Goal: Complete application form: Complete application form

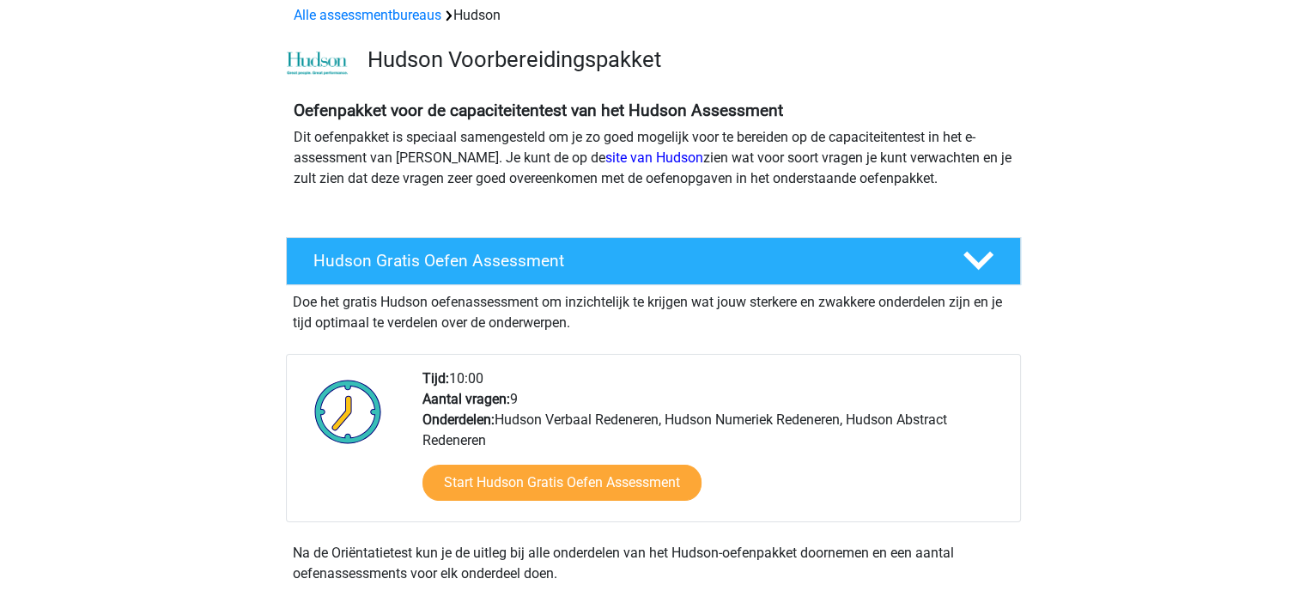
scroll to position [82, 0]
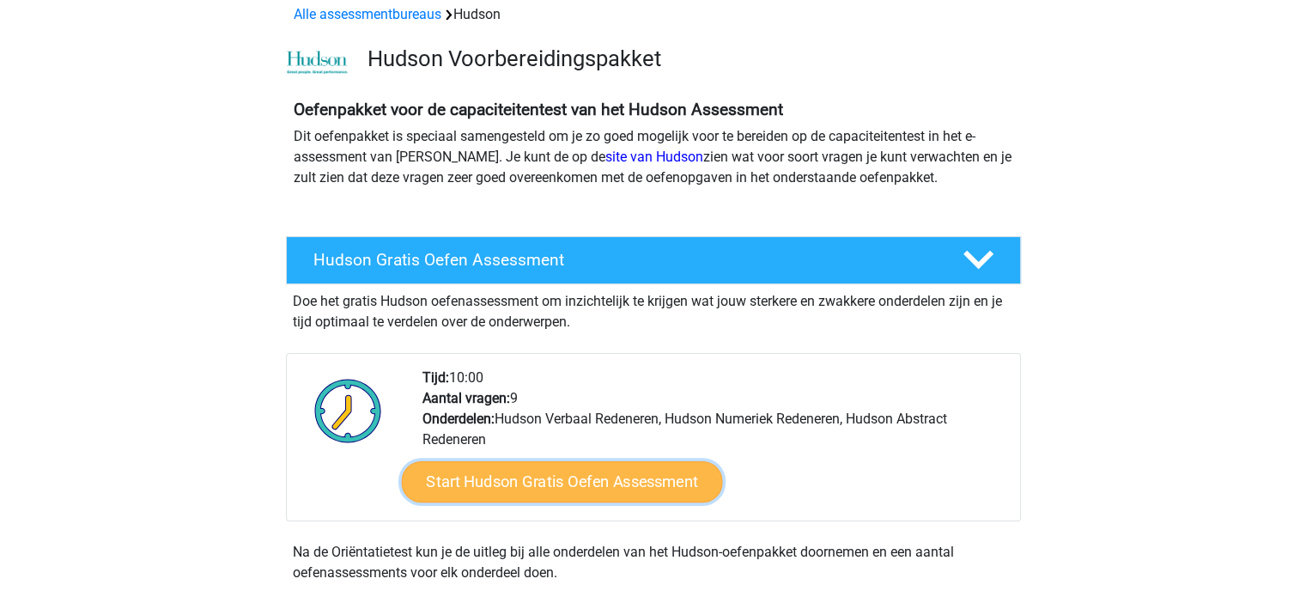
click at [496, 472] on link "Start Hudson Gratis Oefen Assessment" at bounding box center [561, 481] width 321 height 41
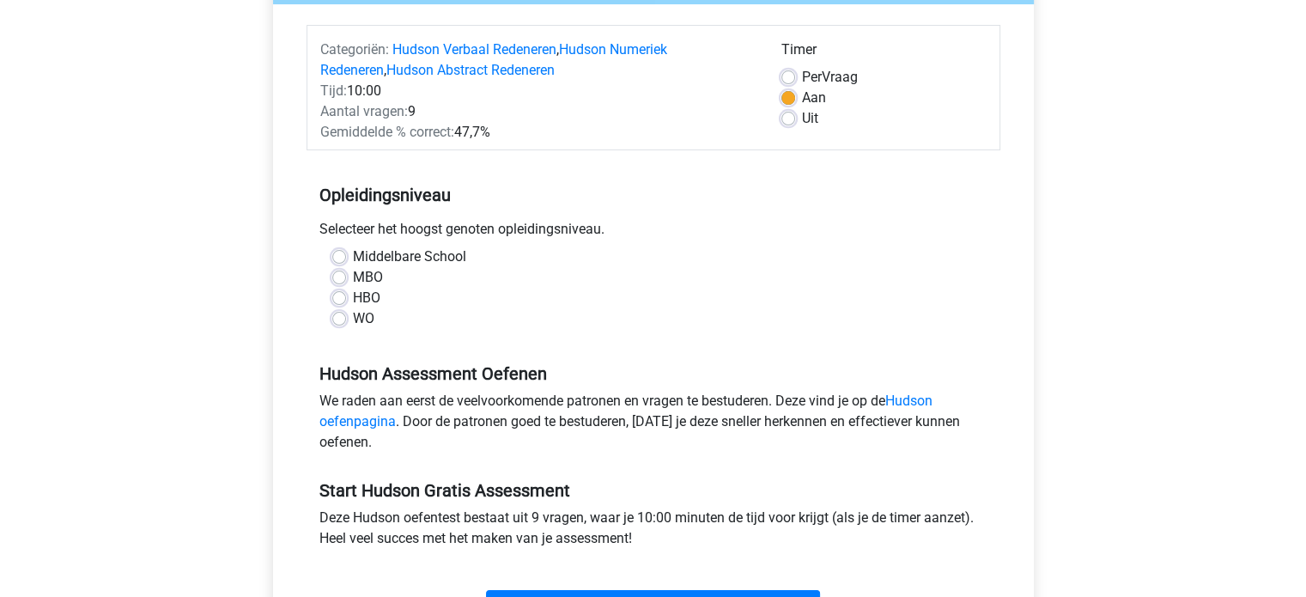
scroll to position [198, 0]
click at [366, 313] on label "WO" at bounding box center [363, 319] width 21 height 21
click at [346, 313] on input "WO" at bounding box center [339, 317] width 14 height 17
radio input "true"
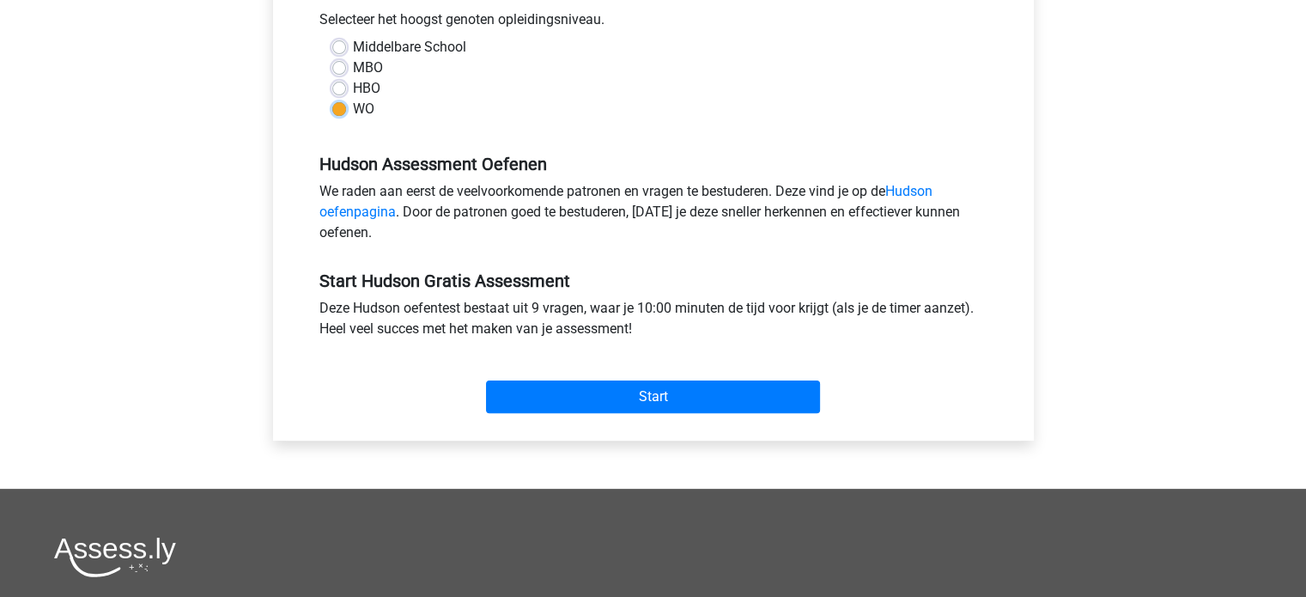
scroll to position [407, 0]
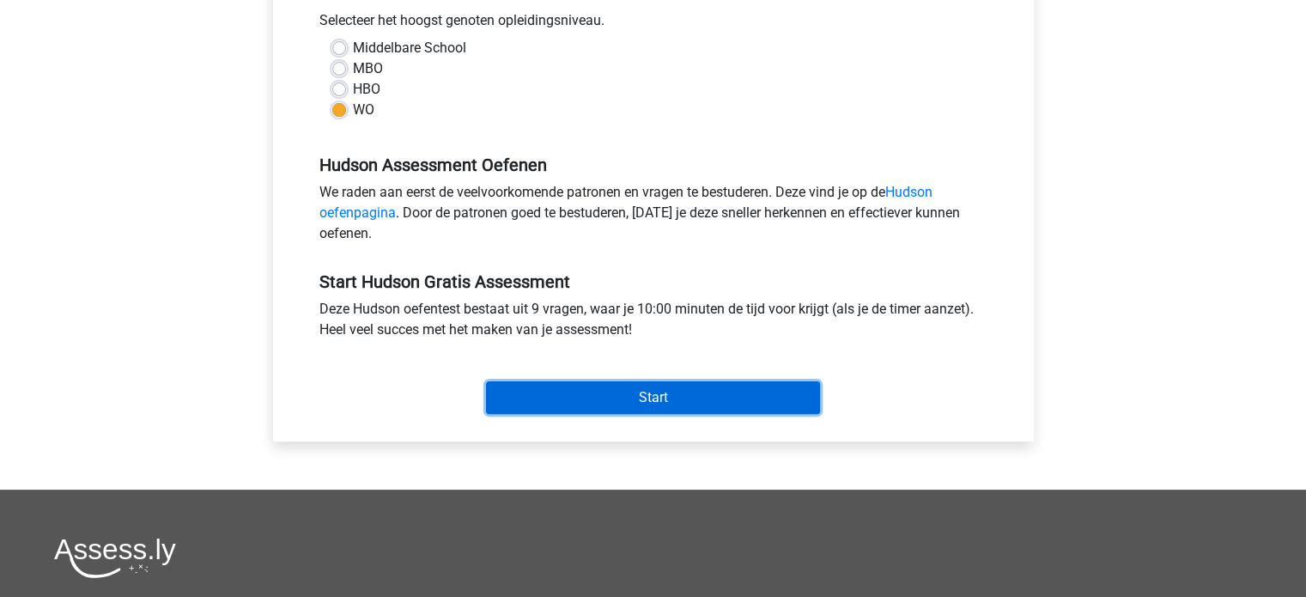
click at [526, 398] on input "Start" at bounding box center [653, 397] width 334 height 33
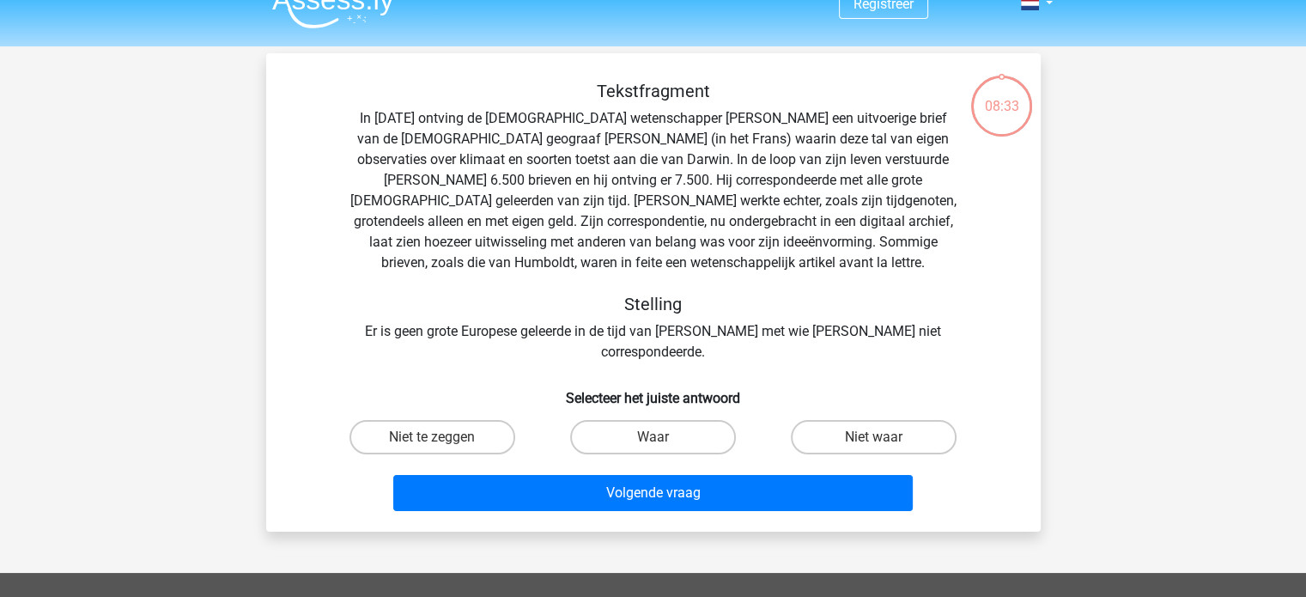
scroll to position [26, 0]
click at [855, 420] on label "Niet waar" at bounding box center [874, 437] width 166 height 34
click at [874, 437] on input "Niet waar" at bounding box center [879, 442] width 11 height 11
radio input "true"
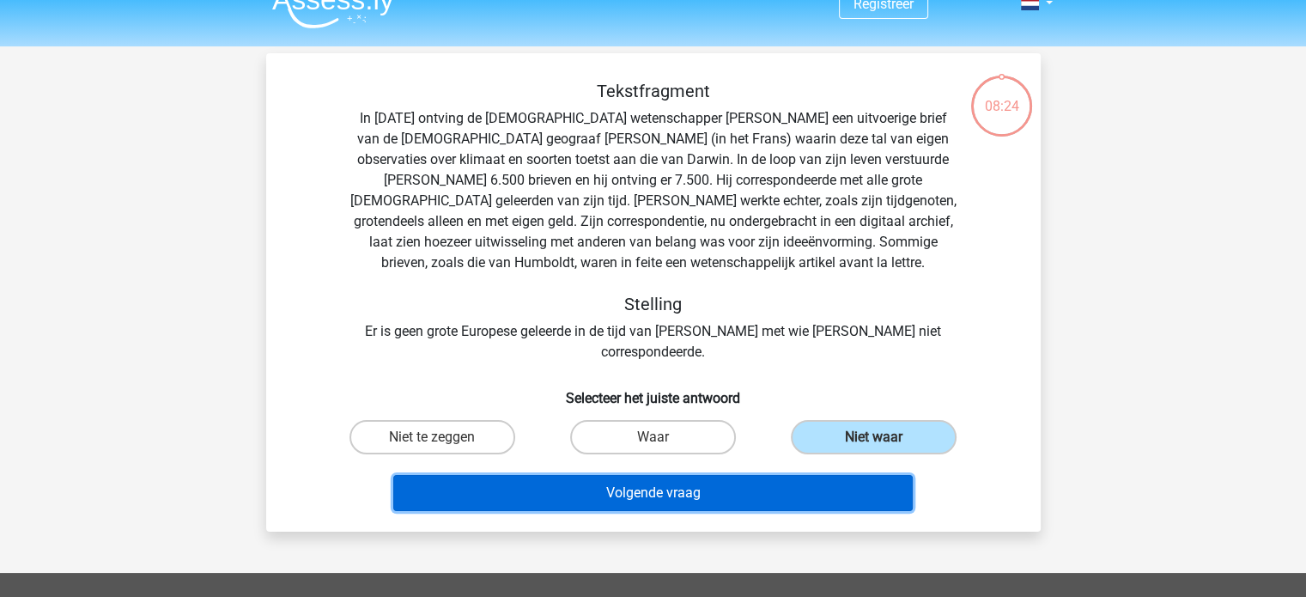
click at [745, 475] on button "Volgende vraag" at bounding box center [653, 493] width 520 height 36
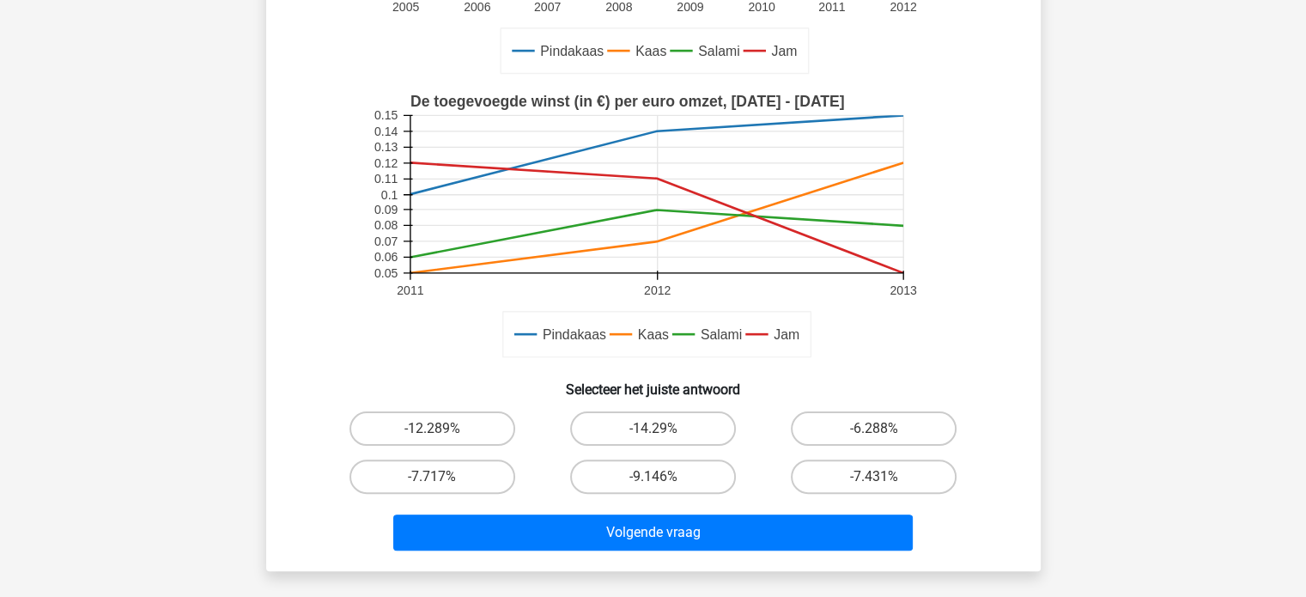
scroll to position [357, 0]
click at [476, 418] on label "-12.289%" at bounding box center [433, 428] width 166 height 34
click at [443, 429] on input "-12.289%" at bounding box center [437, 434] width 11 height 11
radio input "true"
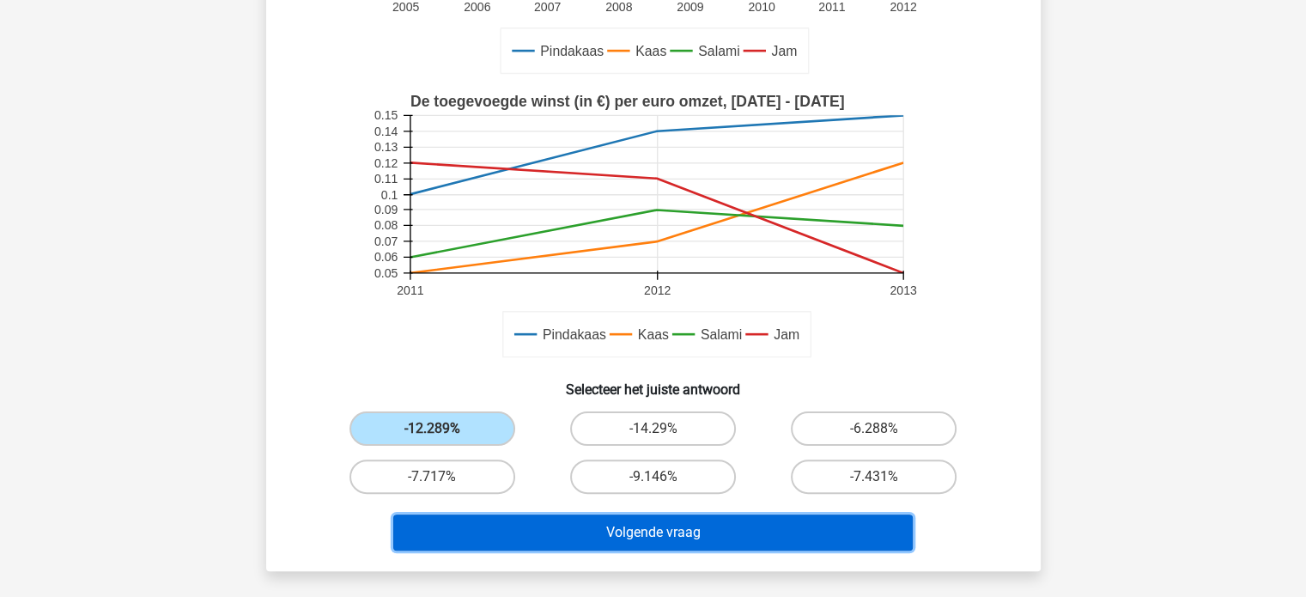
click at [621, 549] on button "Volgende vraag" at bounding box center [653, 532] width 520 height 36
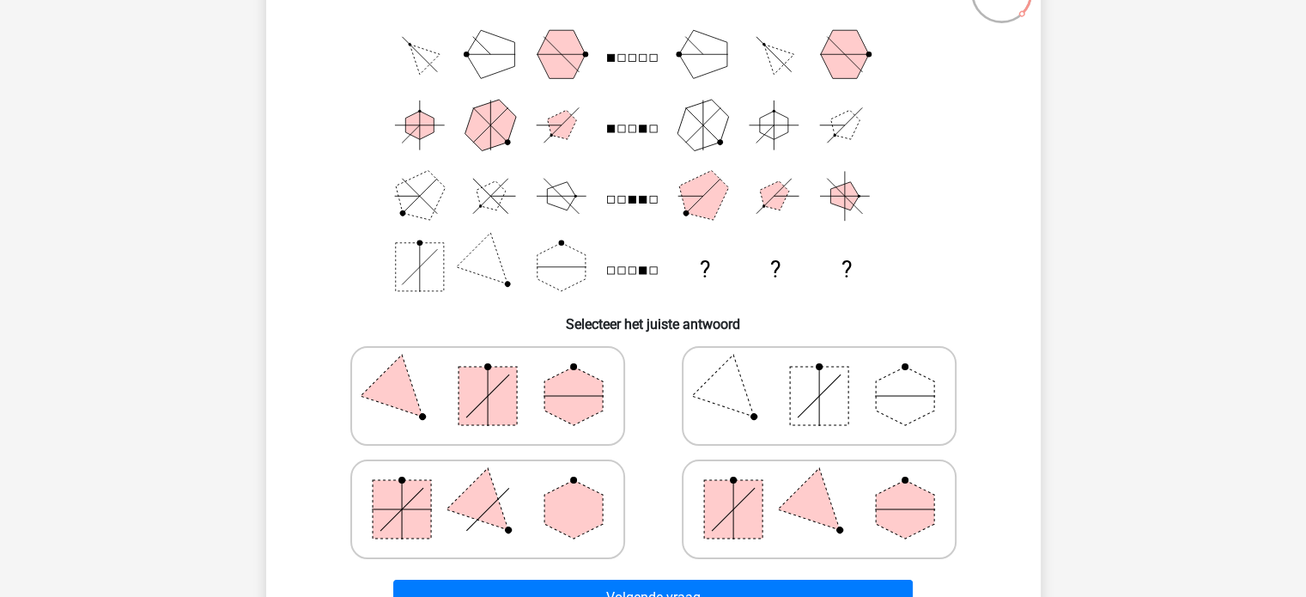
scroll to position [137, 0]
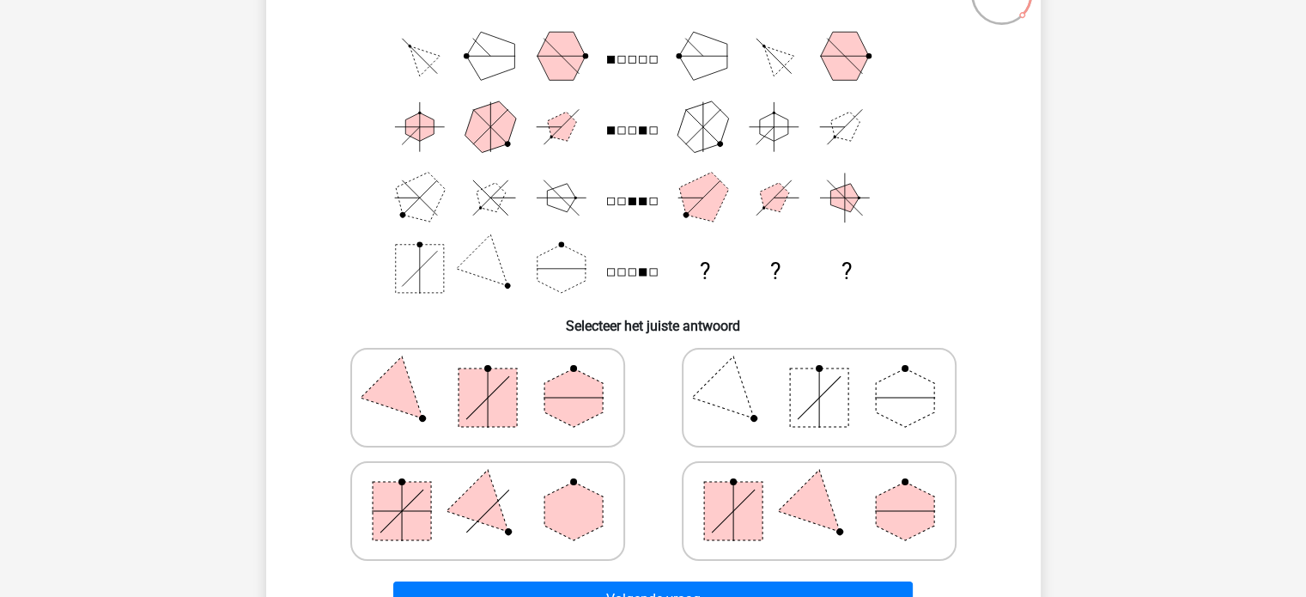
click at [776, 496] on icon at bounding box center [820, 511] width 258 height 86
click at [819, 490] on input "radio" at bounding box center [824, 483] width 11 height 11
radio input "true"
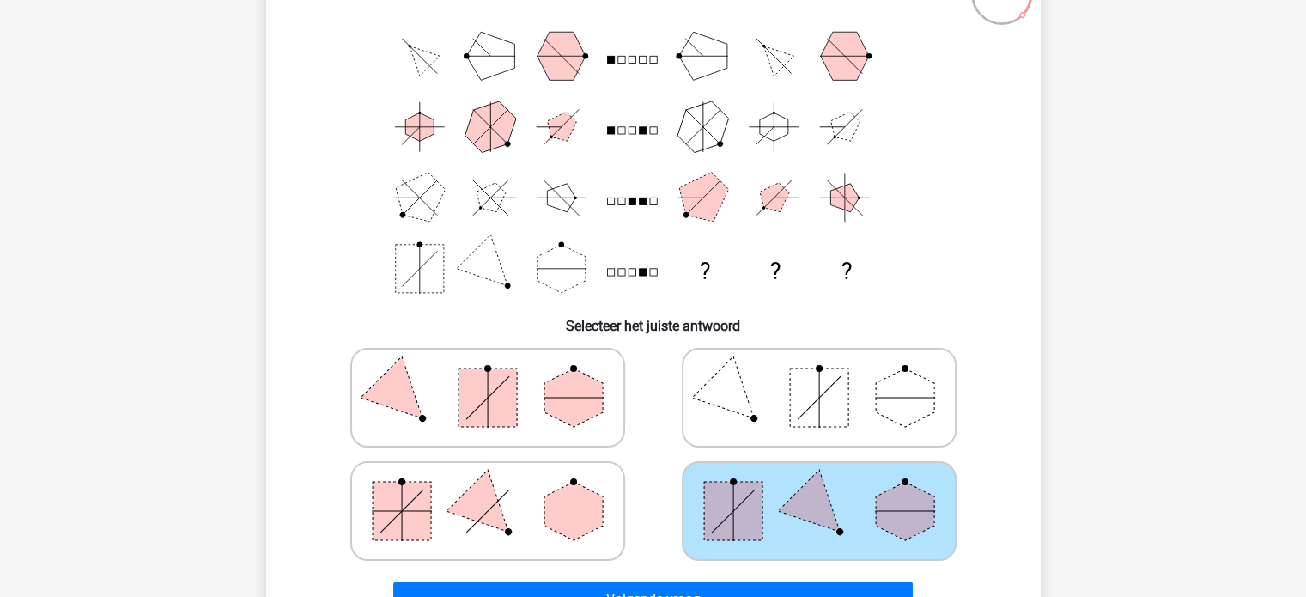
scroll to position [330, 0]
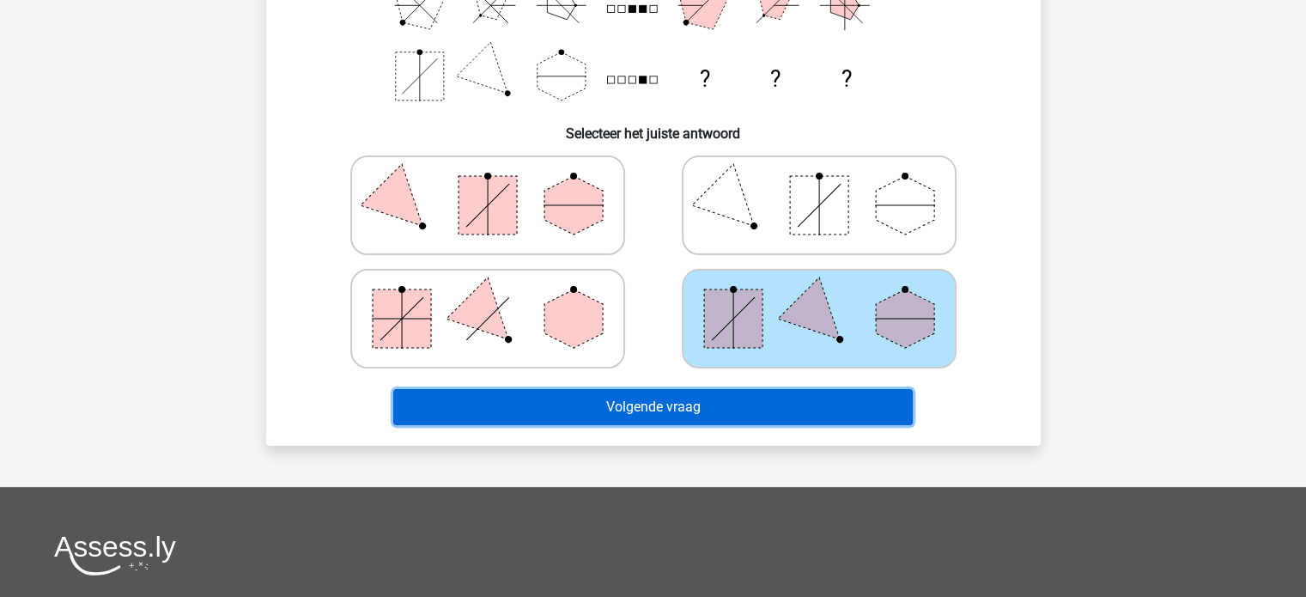
click at [715, 405] on button "Volgende vraag" at bounding box center [653, 407] width 520 height 36
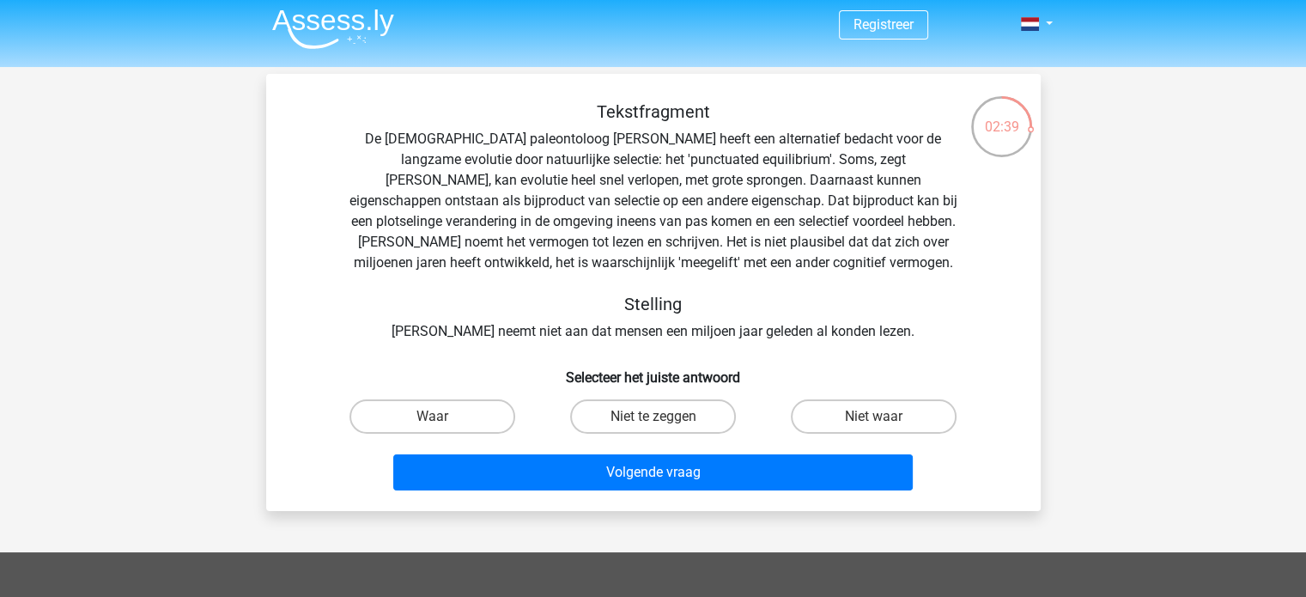
scroll to position [3, 0]
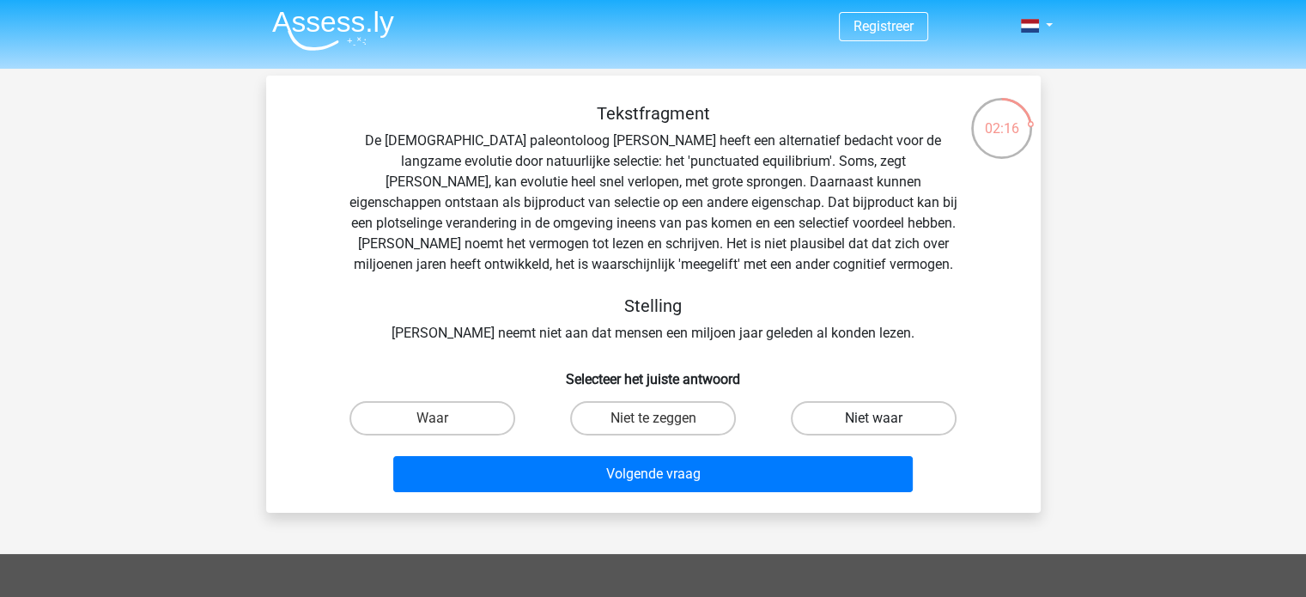
click at [854, 415] on label "Niet waar" at bounding box center [874, 418] width 166 height 34
click at [874, 418] on input "Niet waar" at bounding box center [879, 423] width 11 height 11
radio input "true"
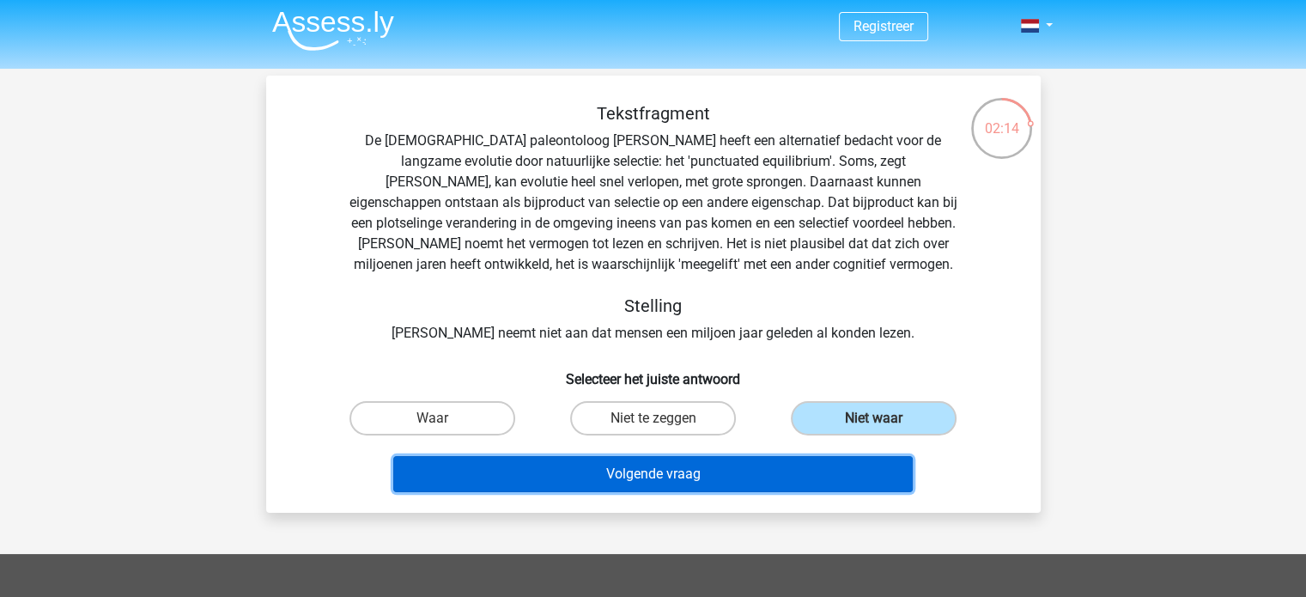
click at [742, 484] on button "Volgende vraag" at bounding box center [653, 474] width 520 height 36
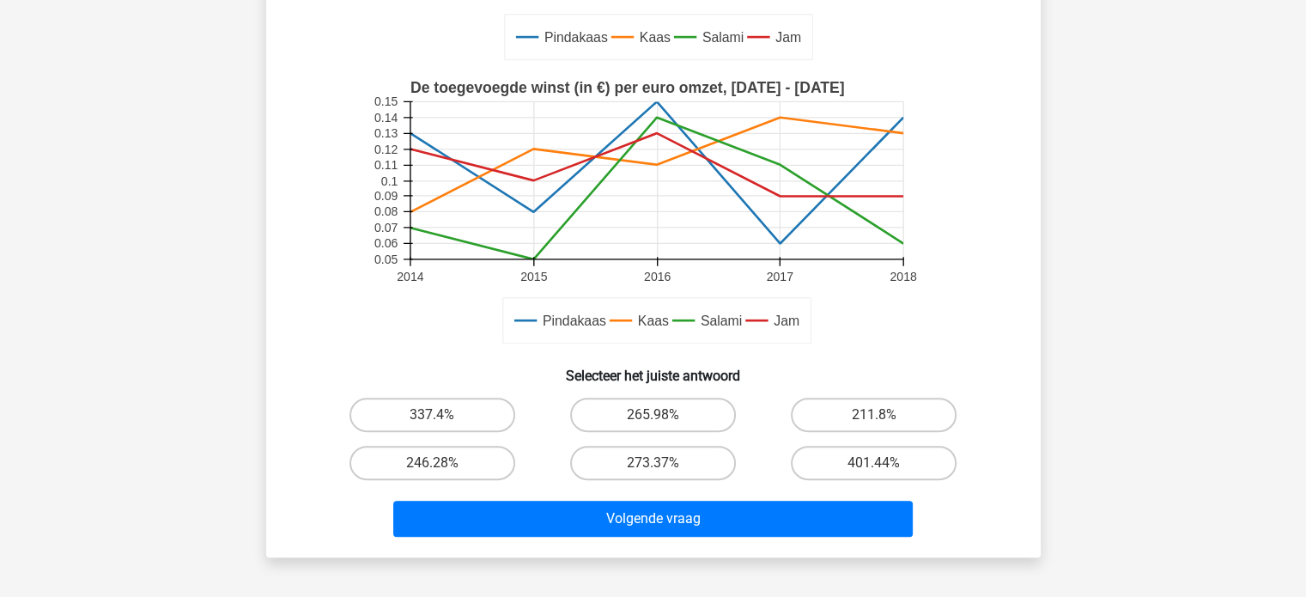
scroll to position [422, 0]
click at [691, 473] on label "273.37%" at bounding box center [653, 464] width 166 height 34
click at [664, 473] on input "273.37%" at bounding box center [658, 469] width 11 height 11
radio input "true"
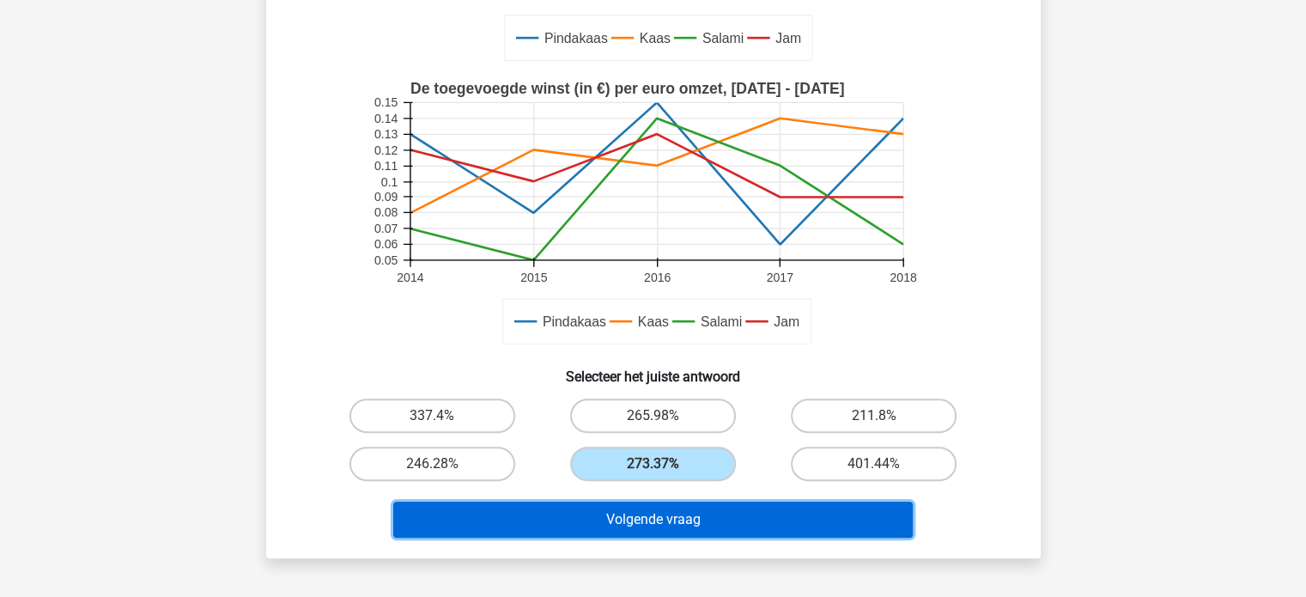
click at [672, 515] on button "Volgende vraag" at bounding box center [653, 520] width 520 height 36
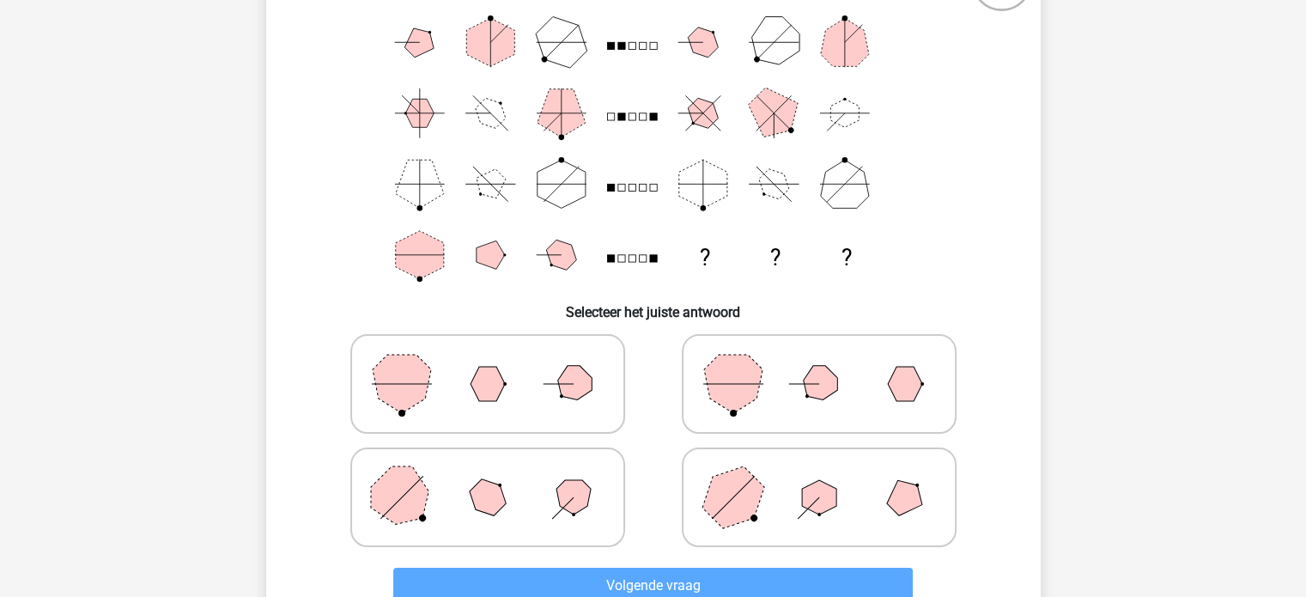
scroll to position [154, 0]
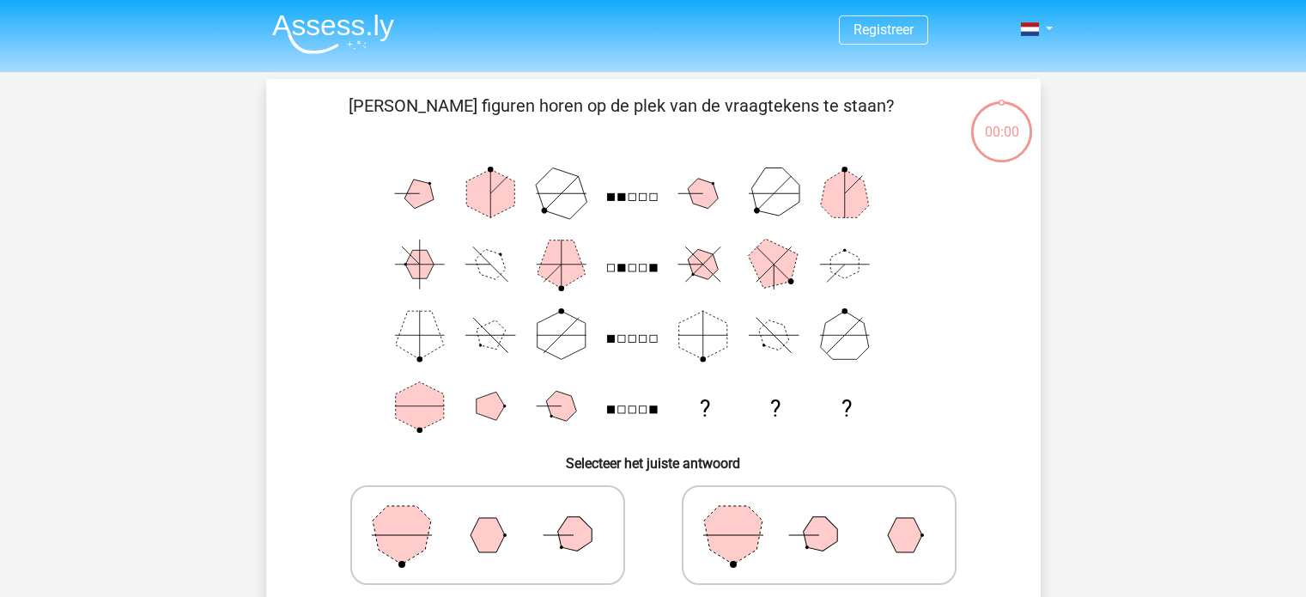
scroll to position [154, 0]
